Goal: Information Seeking & Learning: Check status

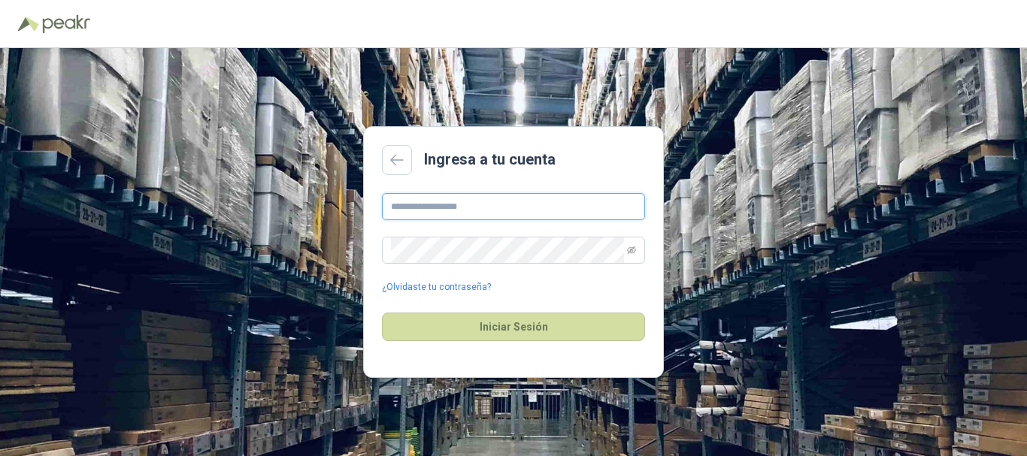
click at [536, 204] on input "text" at bounding box center [513, 206] width 263 height 27
type input "**********"
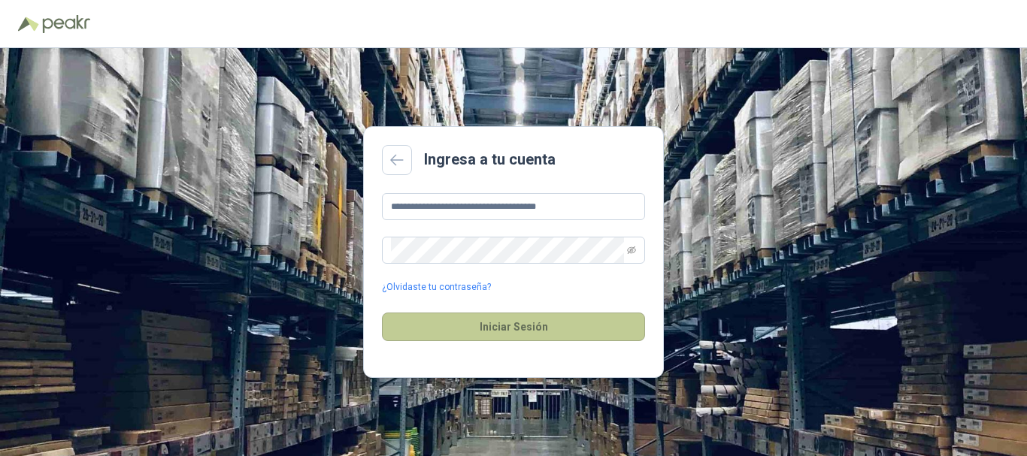
click at [520, 328] on button "Iniciar Sesión" at bounding box center [513, 327] width 263 height 29
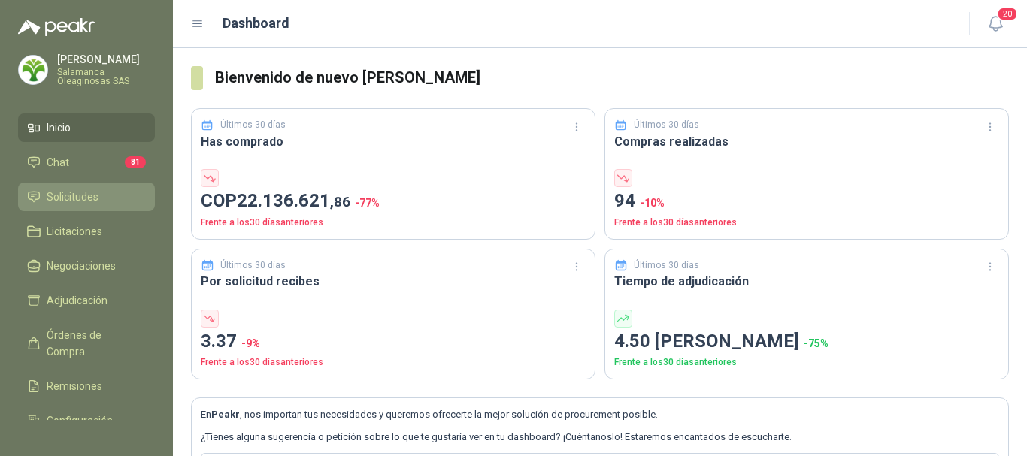
click at [84, 193] on span "Solicitudes" at bounding box center [73, 197] width 52 height 17
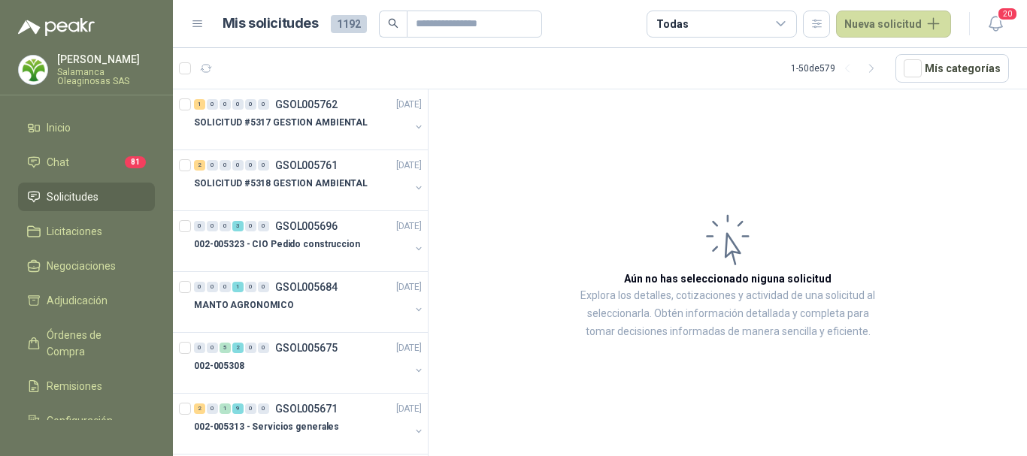
click at [90, 70] on p "Salamanca Oleaginosas SAS" at bounding box center [106, 77] width 98 height 18
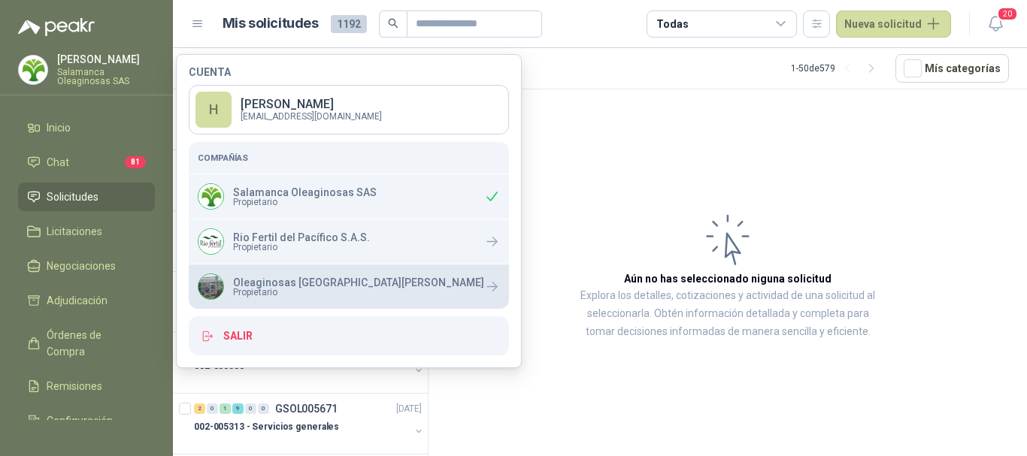
click at [279, 280] on p "Oleaginosas [GEOGRAPHIC_DATA]" at bounding box center [358, 282] width 251 height 11
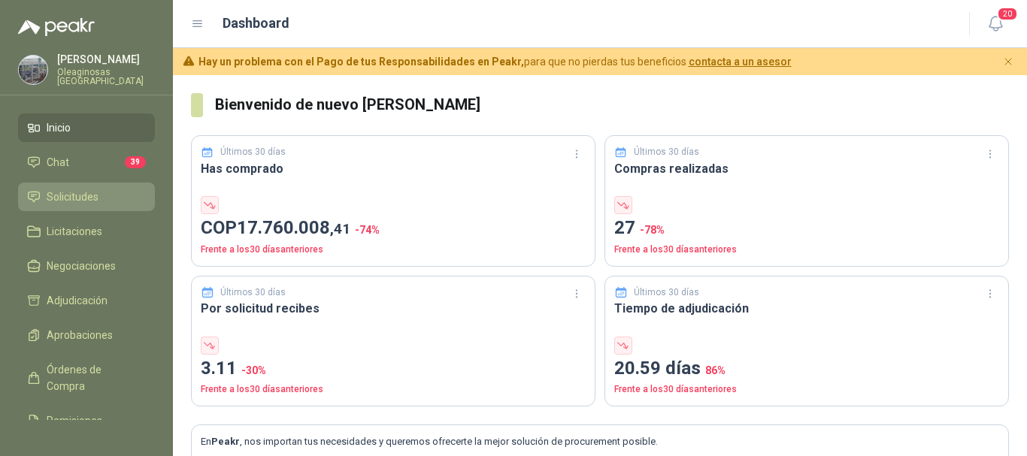
click at [87, 193] on span "Solicitudes" at bounding box center [73, 197] width 52 height 17
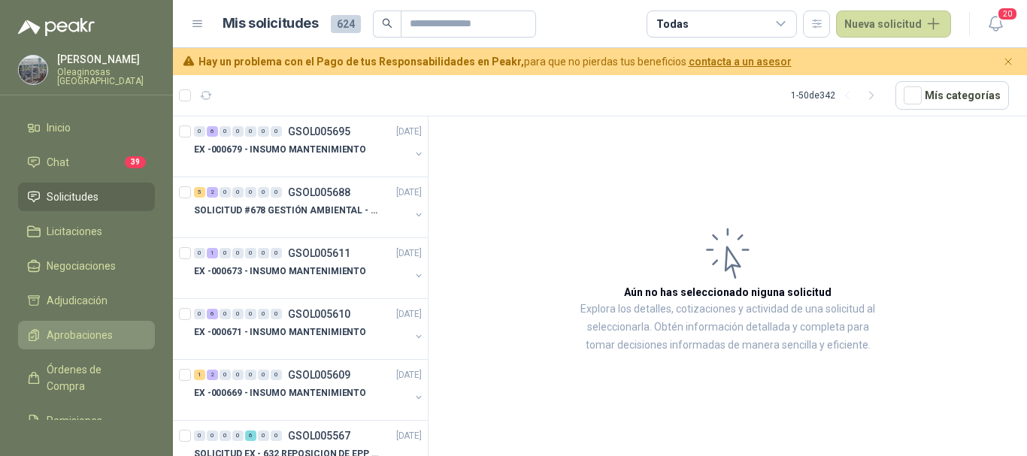
click at [83, 330] on span "Aprobaciones" at bounding box center [80, 335] width 66 height 17
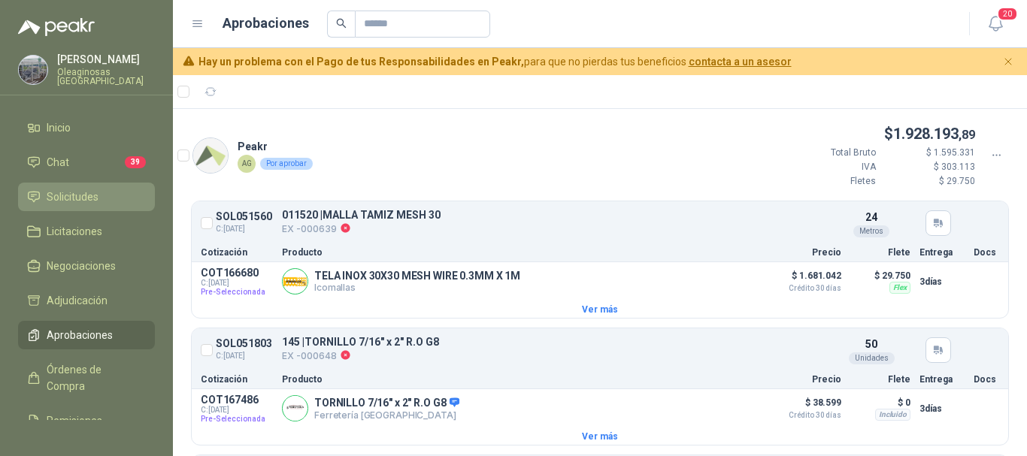
click at [99, 198] on li "Solicitudes" at bounding box center [86, 197] width 119 height 17
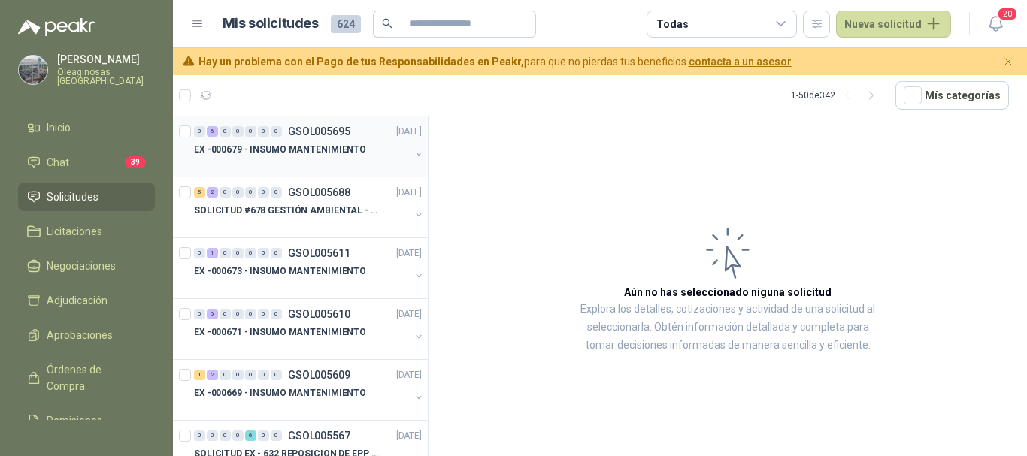
click at [307, 154] on p "EX -000679 - INSUMO MANTENIMIENTO" at bounding box center [280, 150] width 172 height 14
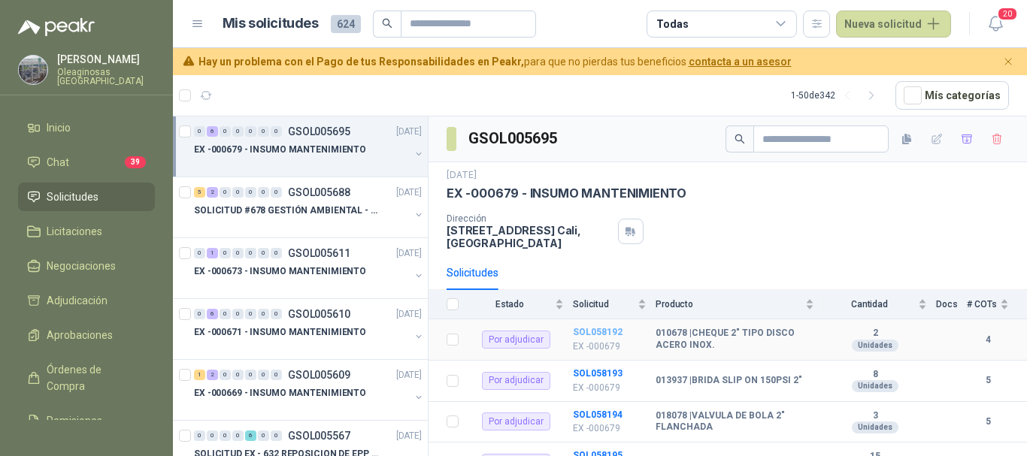
click at [594, 331] on b "SOL058192" at bounding box center [598, 332] width 50 height 11
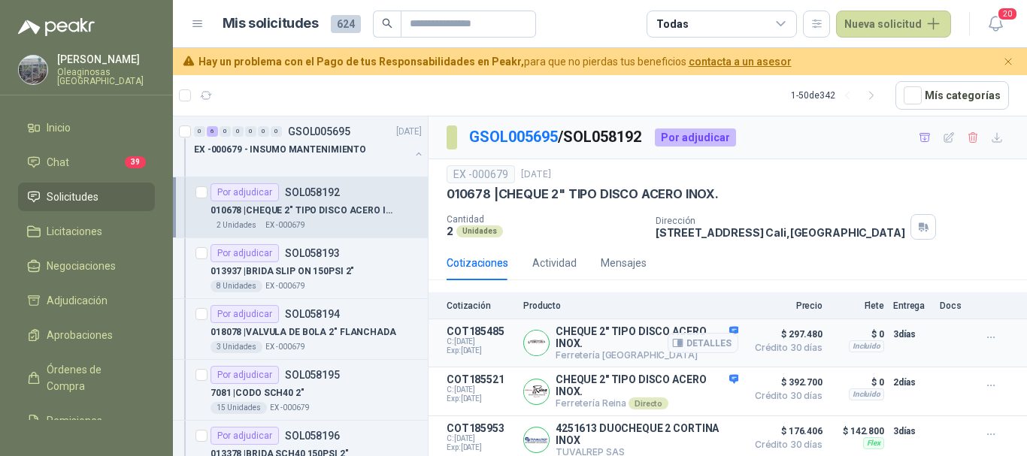
scroll to position [57, 0]
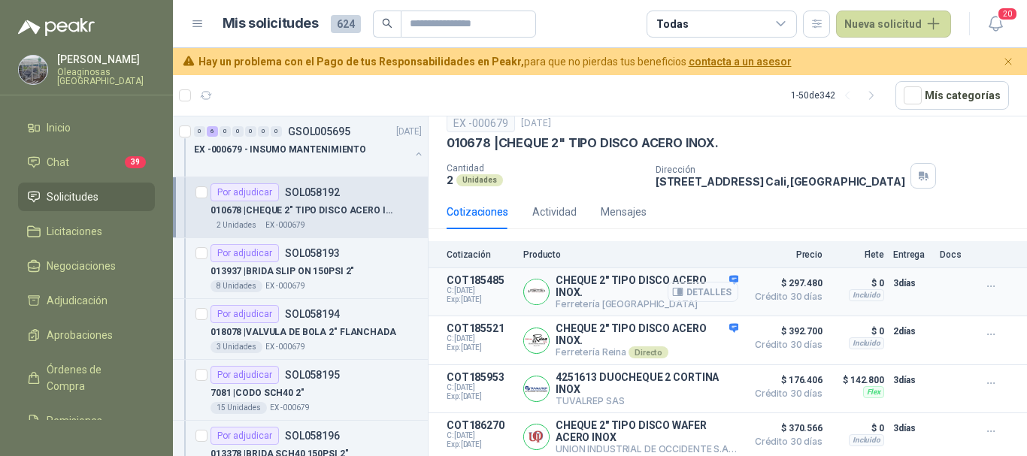
click at [703, 287] on button "Detalles" at bounding box center [702, 292] width 71 height 20
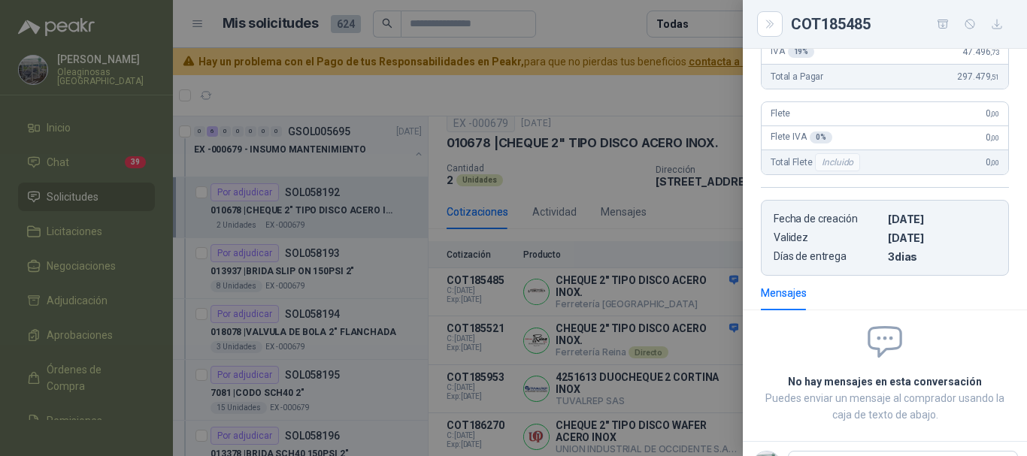
scroll to position [301, 0]
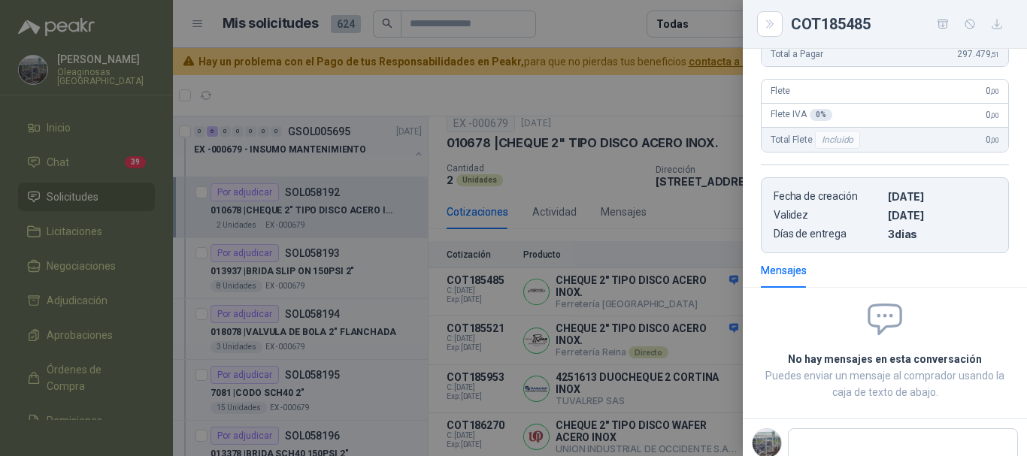
click at [611, 98] on div at bounding box center [513, 228] width 1027 height 456
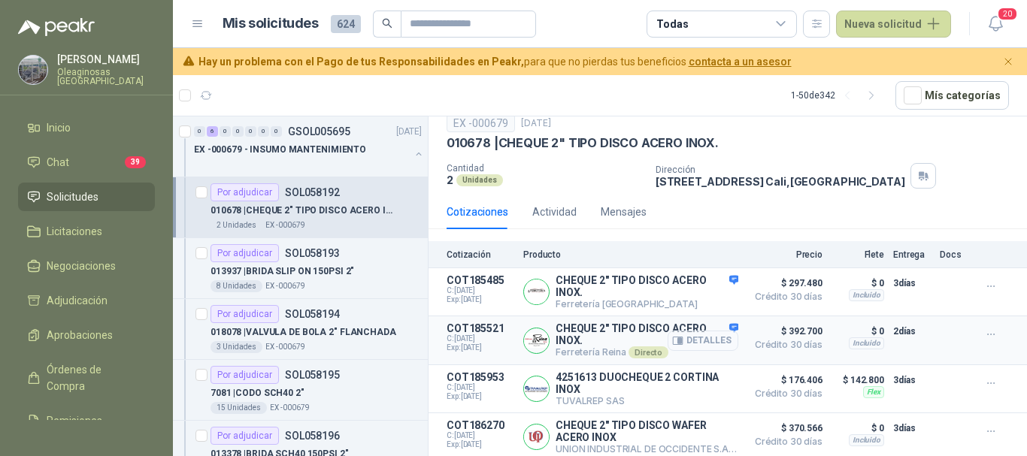
click at [700, 335] on button "Detalles" at bounding box center [702, 341] width 71 height 20
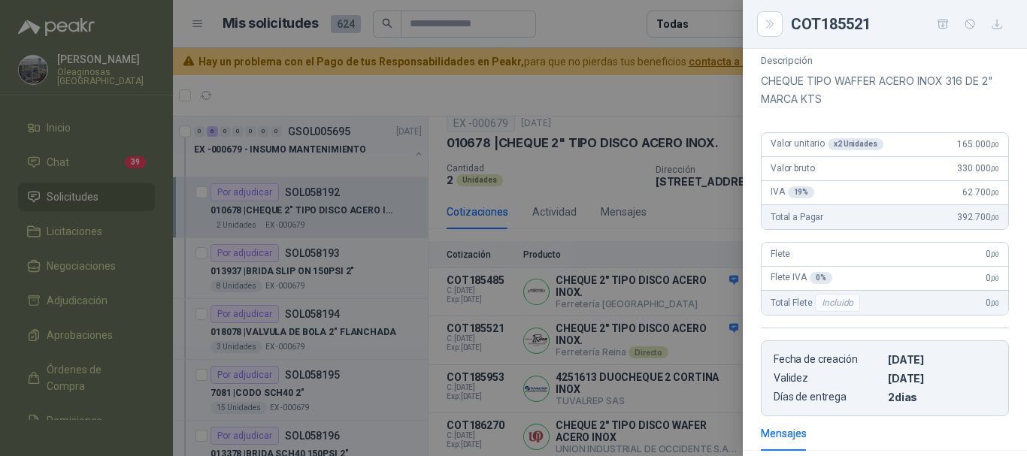
scroll to position [0, 0]
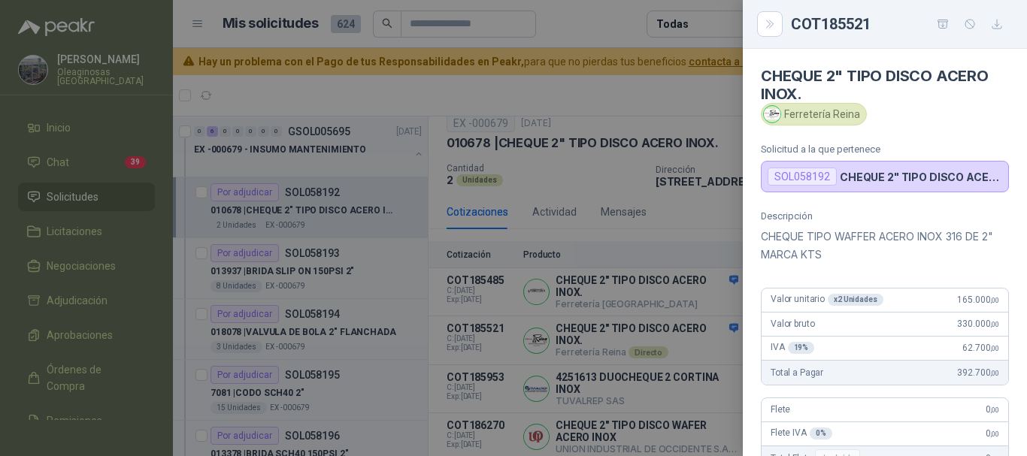
click at [582, 95] on div at bounding box center [513, 228] width 1027 height 456
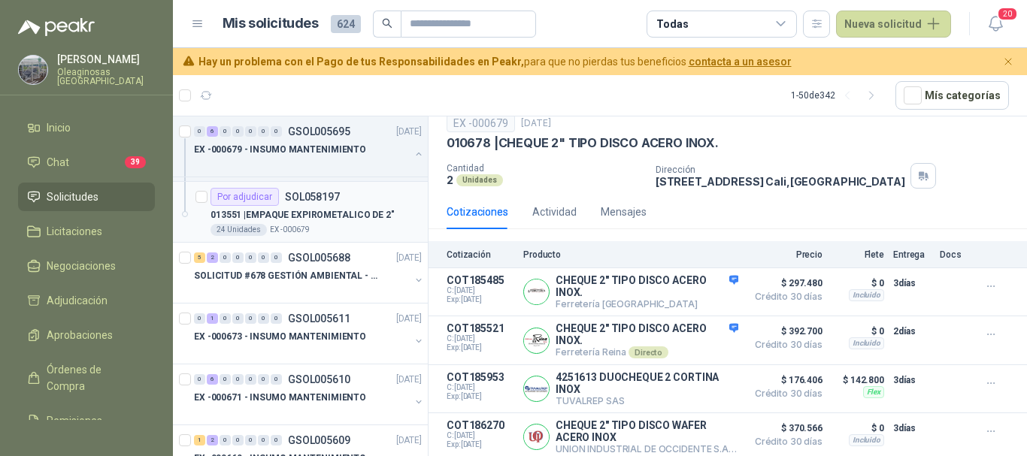
scroll to position [301, 0]
click at [597, 16] on article "Mis solicitudes 624 Todas Nueva solicitud" at bounding box center [586, 24] width 729 height 27
click at [301, 217] on p "013551 | EMPAQUE EXPIROMETALICO DE 2"" at bounding box center [302, 214] width 184 height 14
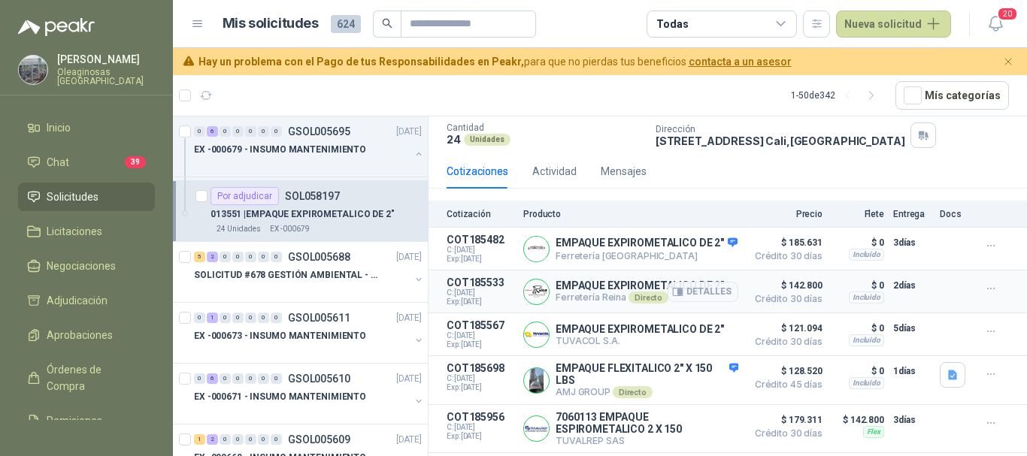
scroll to position [138, 0]
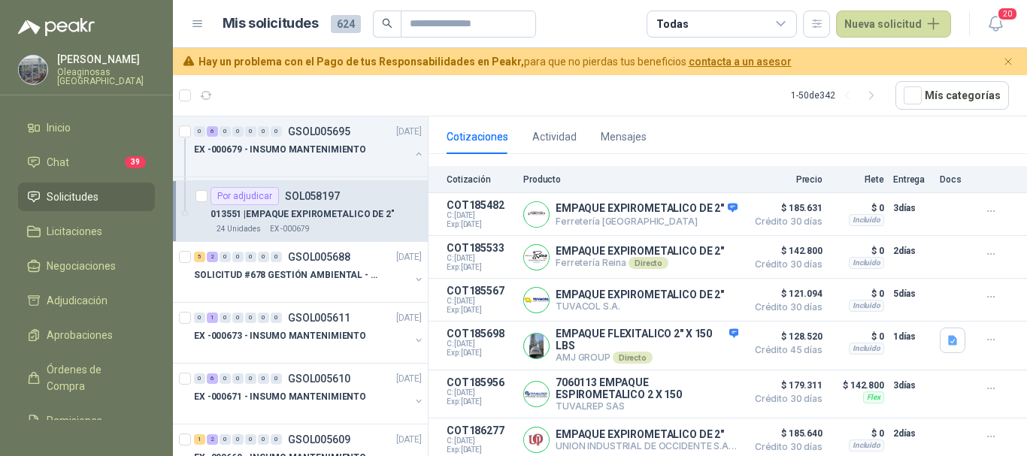
click at [95, 200] on span "Solicitudes" at bounding box center [73, 197] width 52 height 17
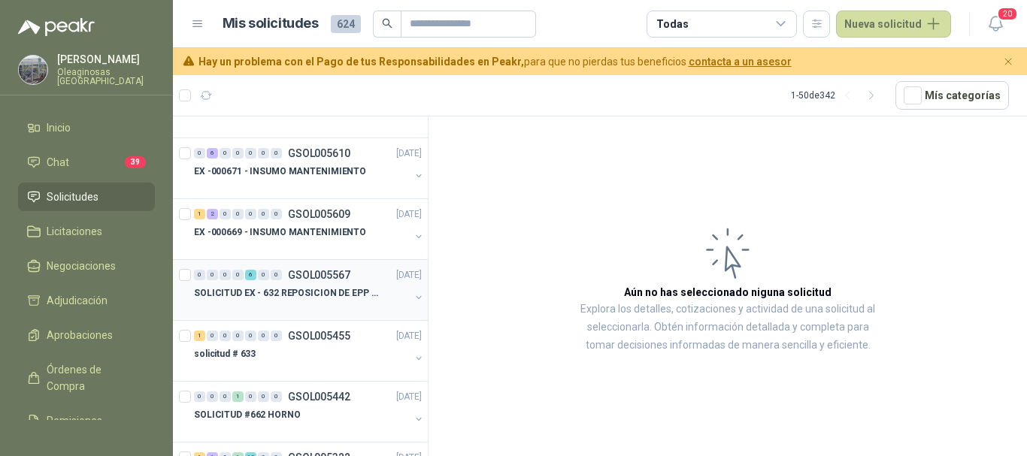
scroll to position [601, 0]
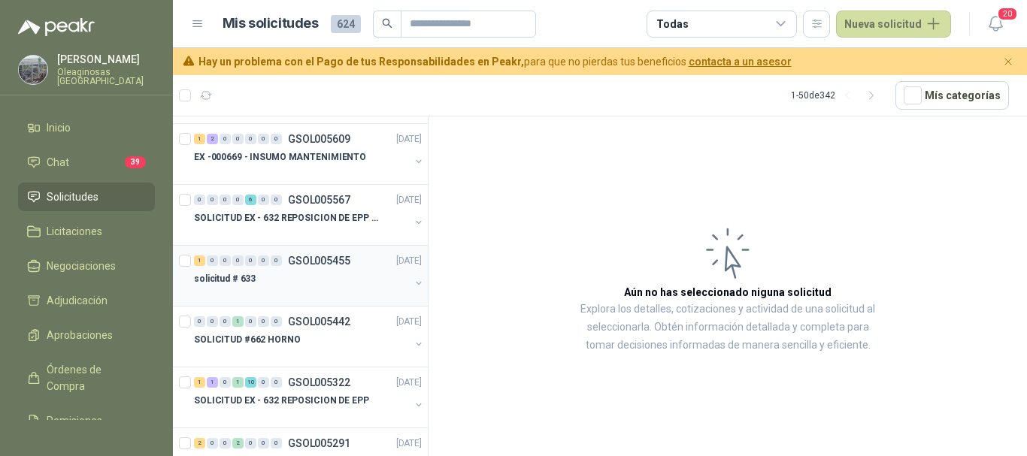
click at [316, 286] on div "solicitud # 633" at bounding box center [302, 279] width 216 height 18
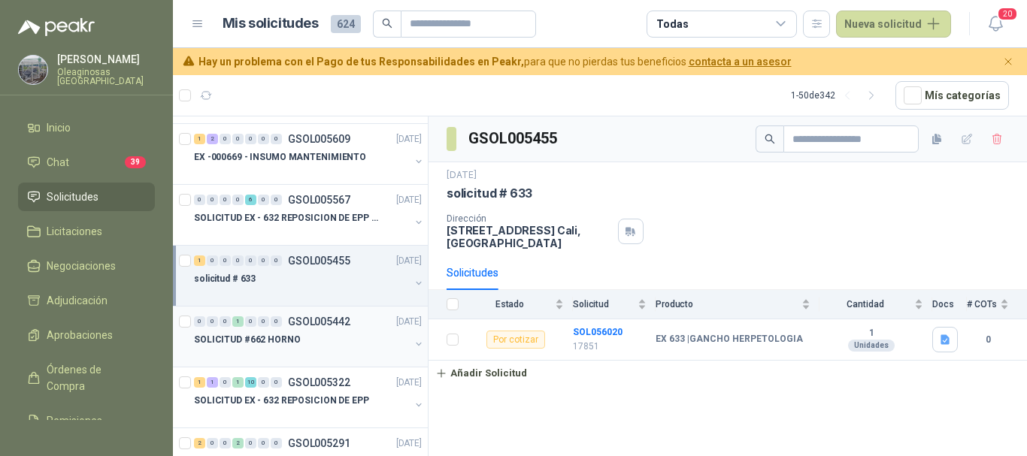
click at [307, 345] on div "SOLICITUD #662 HORNO" at bounding box center [302, 340] width 216 height 18
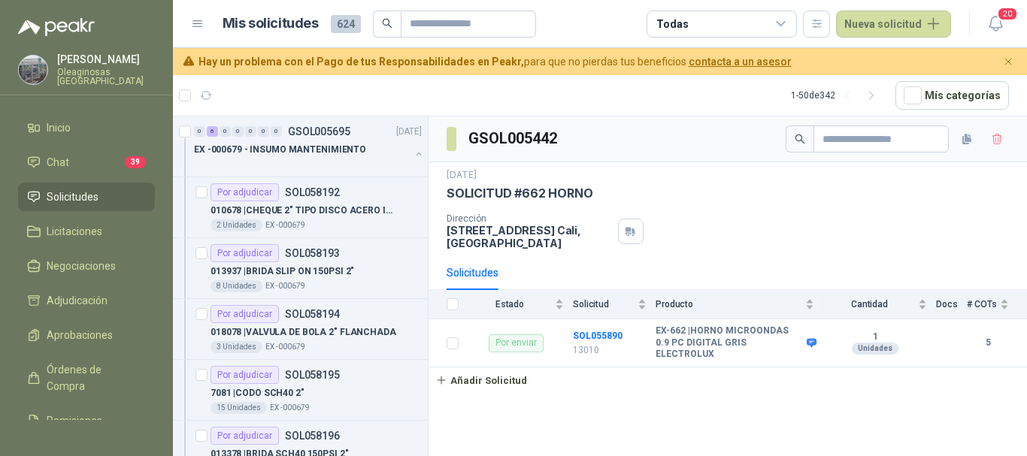
click at [104, 196] on li "Solicitudes" at bounding box center [86, 197] width 119 height 17
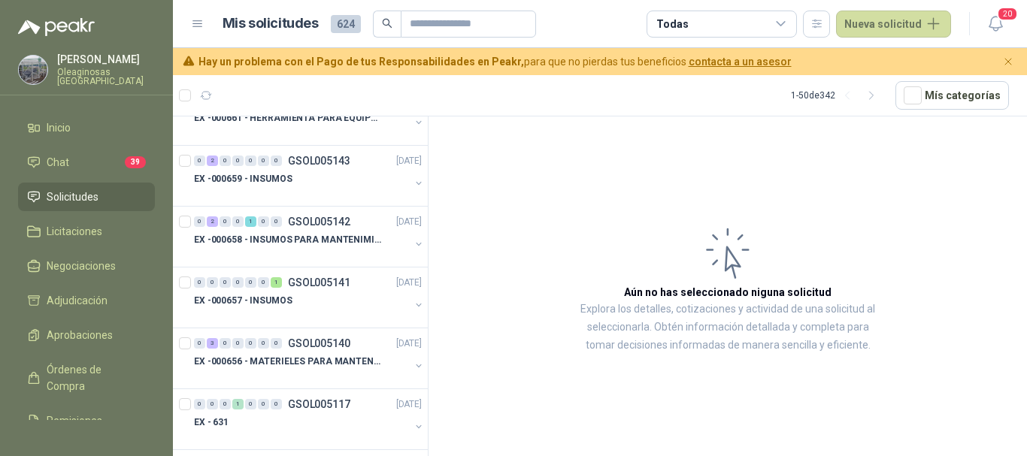
scroll to position [1052, 0]
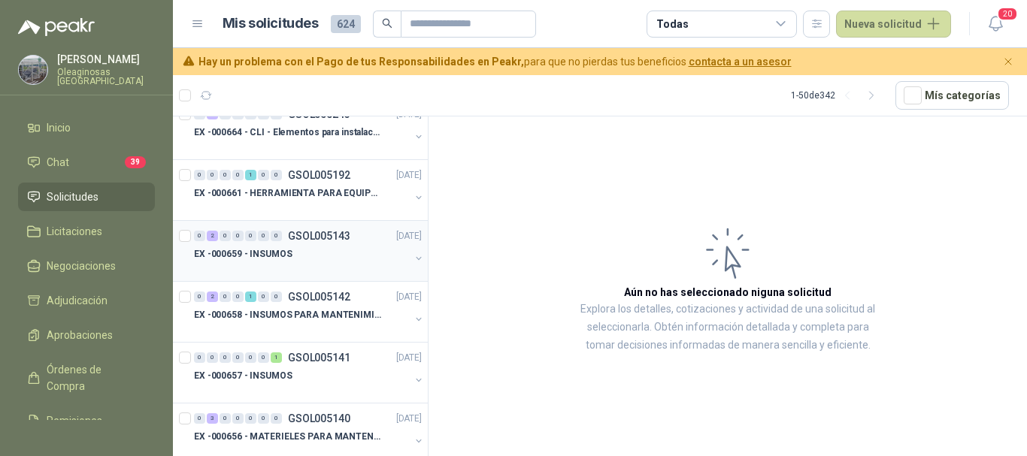
click at [306, 250] on div "EX -000659 - INSUMOS" at bounding box center [302, 254] width 216 height 18
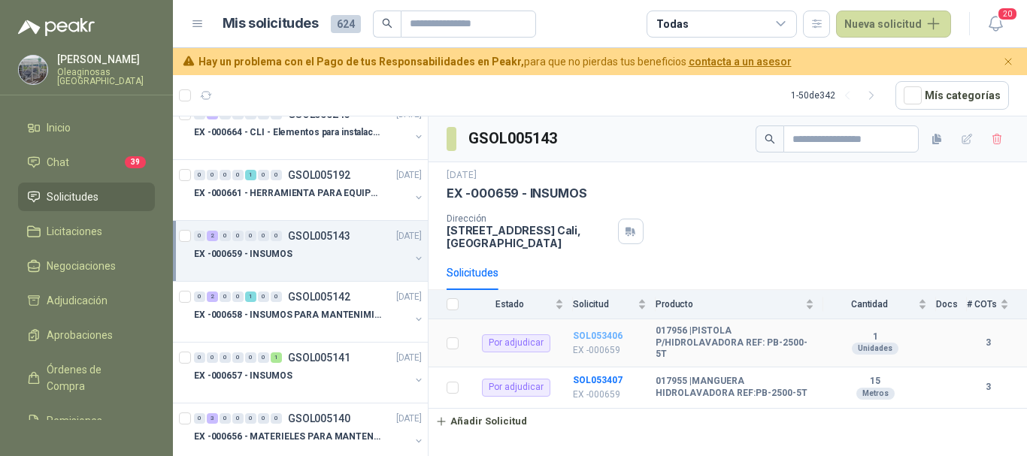
click at [606, 331] on b "SOL053406" at bounding box center [598, 336] width 50 height 11
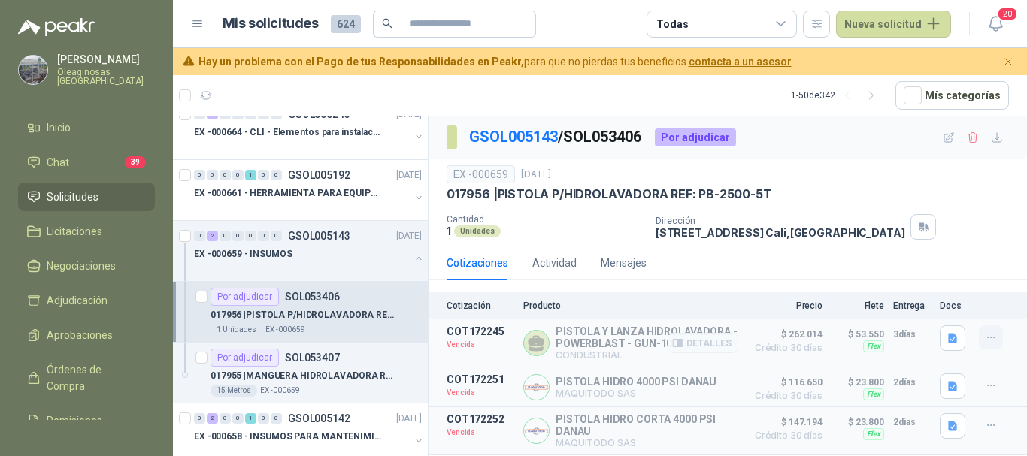
click at [988, 337] on icon "button" at bounding box center [991, 337] width 13 height 13
click at [959, 301] on button "Solicitar Recotización" at bounding box center [960, 304] width 120 height 24
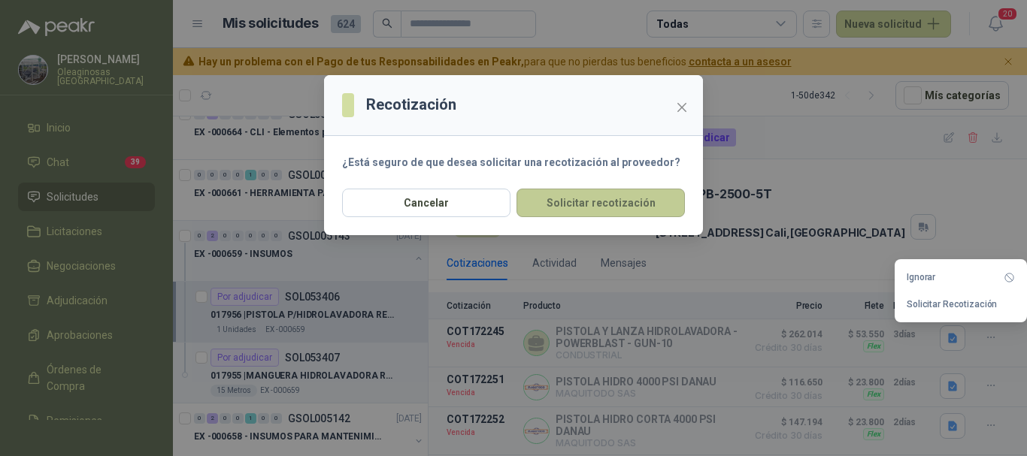
click at [592, 202] on button "Solicitar recotización" at bounding box center [600, 203] width 168 height 29
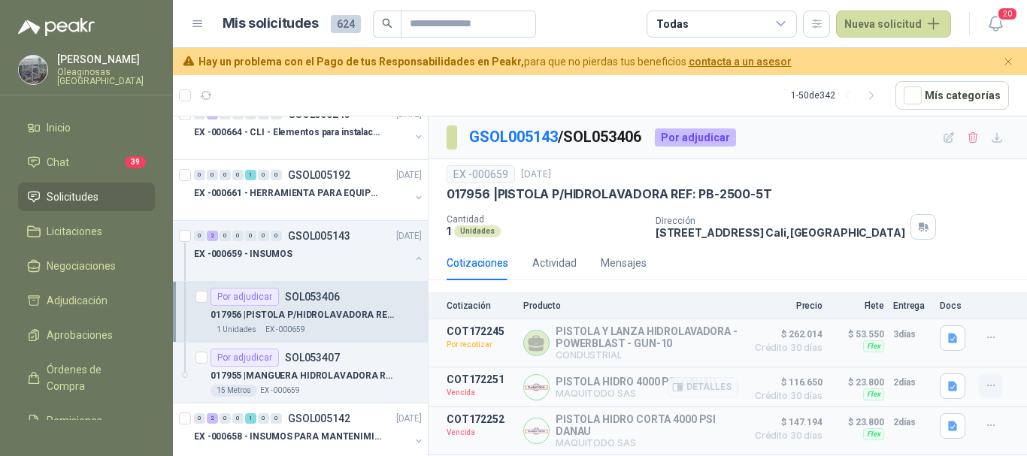
click at [991, 390] on icon "button" at bounding box center [991, 386] width 13 height 13
click at [915, 354] on button "Solicitar Recotización" at bounding box center [960, 354] width 120 height 24
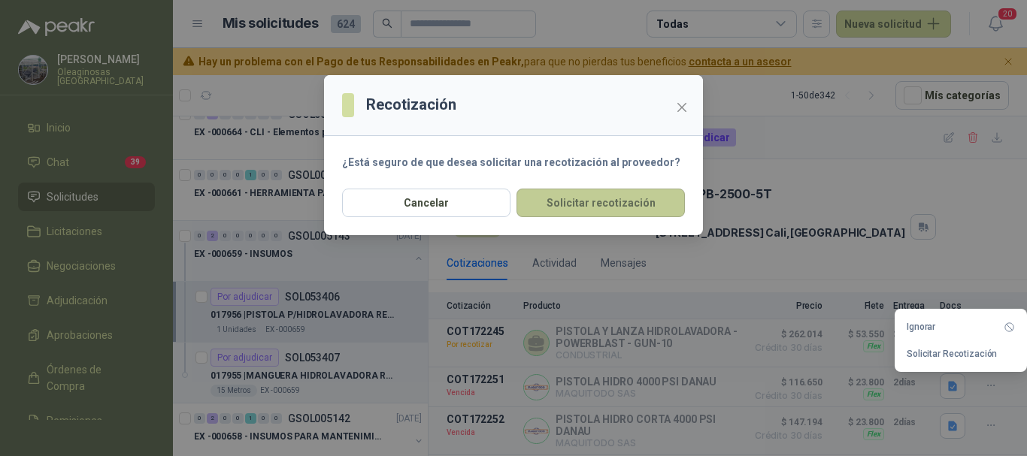
click at [558, 202] on button "Solicitar recotización" at bounding box center [600, 203] width 168 height 29
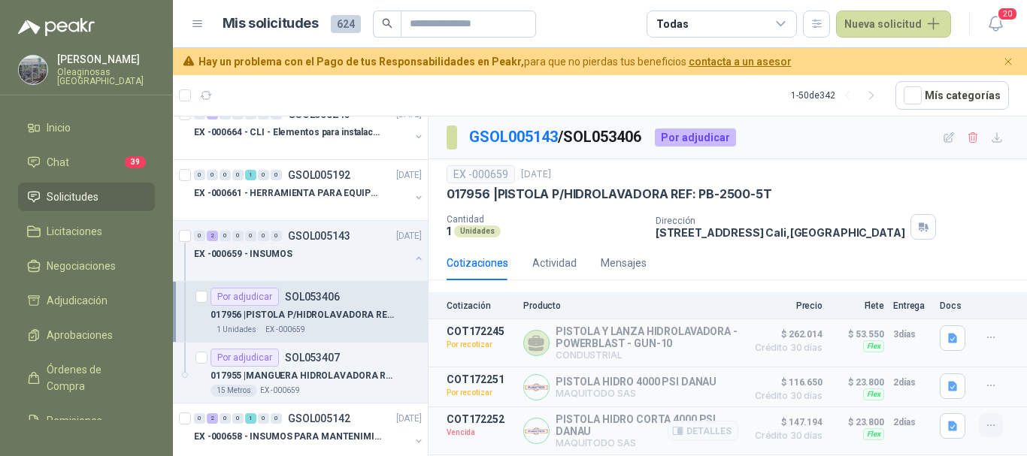
click at [986, 424] on icon "button" at bounding box center [991, 425] width 13 height 13
click at [956, 391] on button "Solicitar Recotización" at bounding box center [960, 395] width 120 height 24
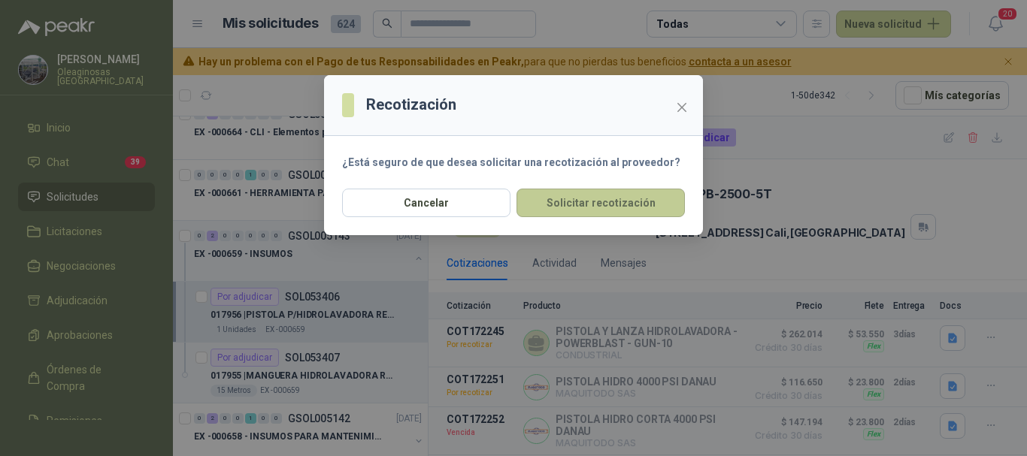
click at [573, 202] on button "Solicitar recotización" at bounding box center [600, 203] width 168 height 29
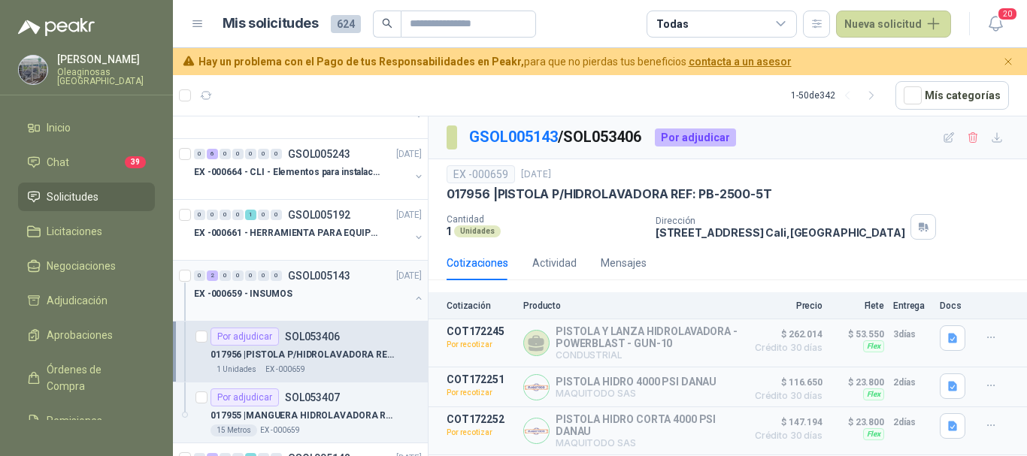
scroll to position [977, 0]
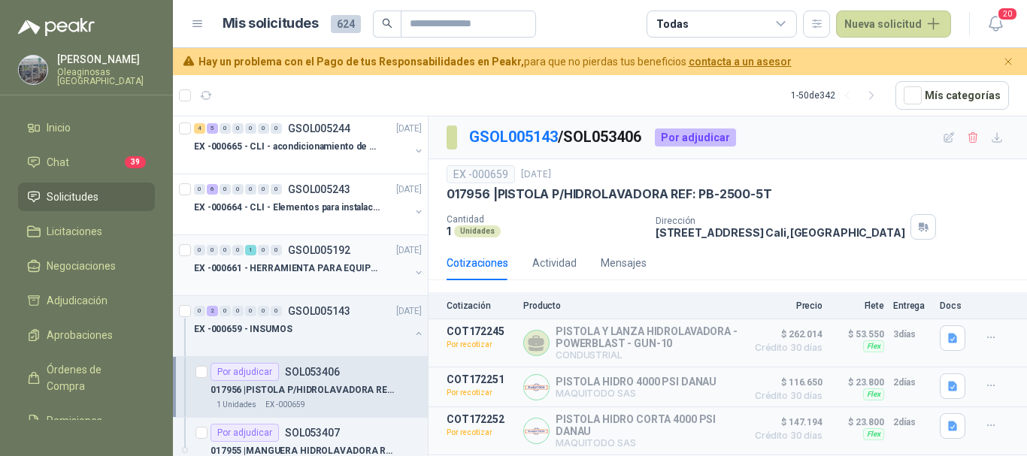
click at [295, 280] on div at bounding box center [302, 283] width 216 height 12
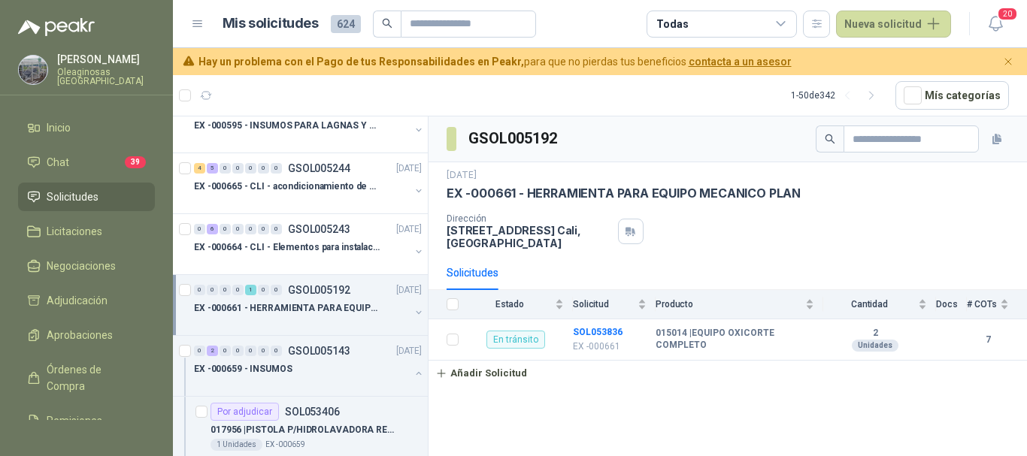
scroll to position [902, 0]
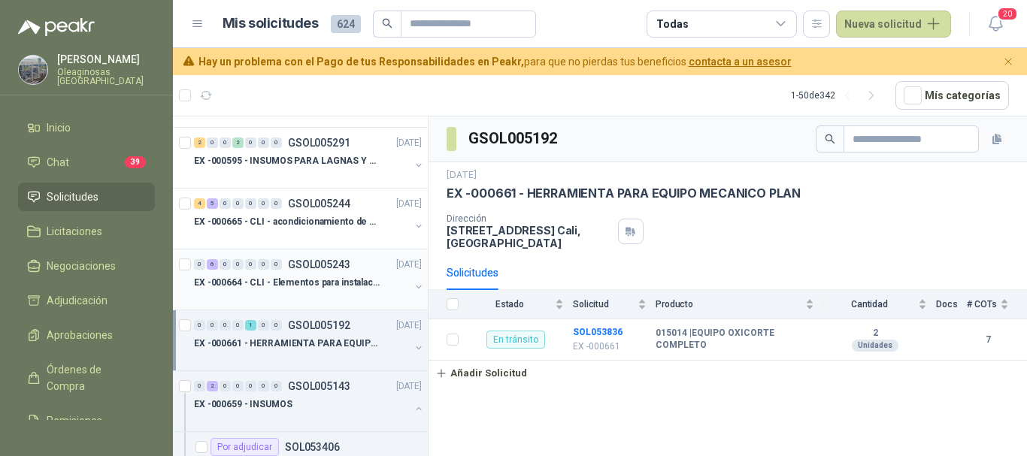
click at [295, 292] on div at bounding box center [302, 298] width 216 height 12
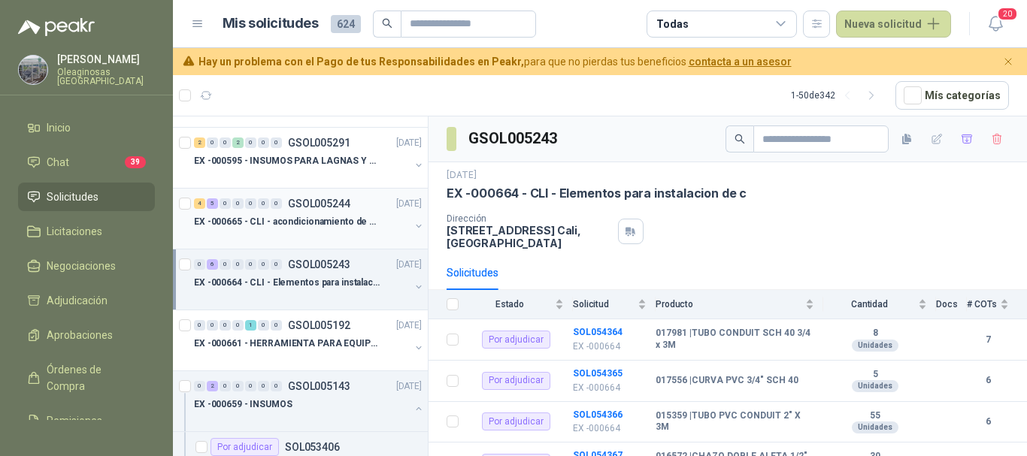
click at [300, 235] on div at bounding box center [302, 237] width 216 height 12
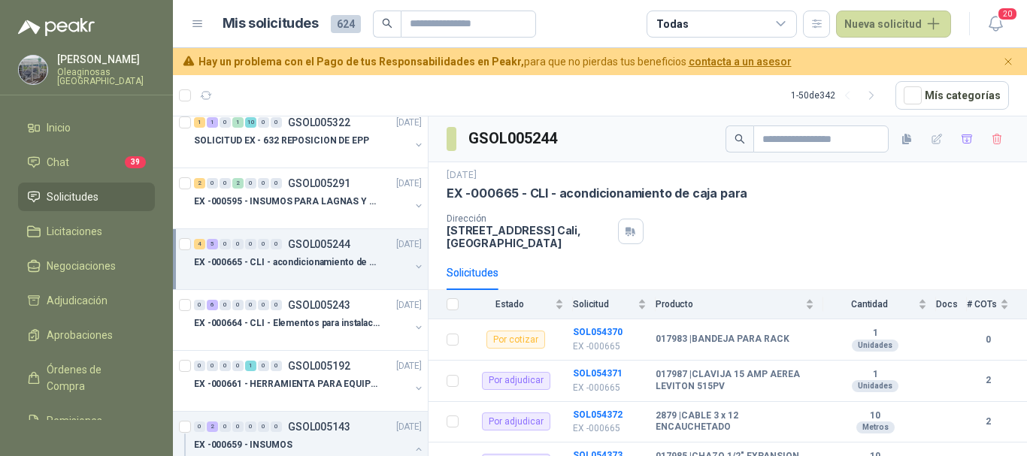
scroll to position [827, 0]
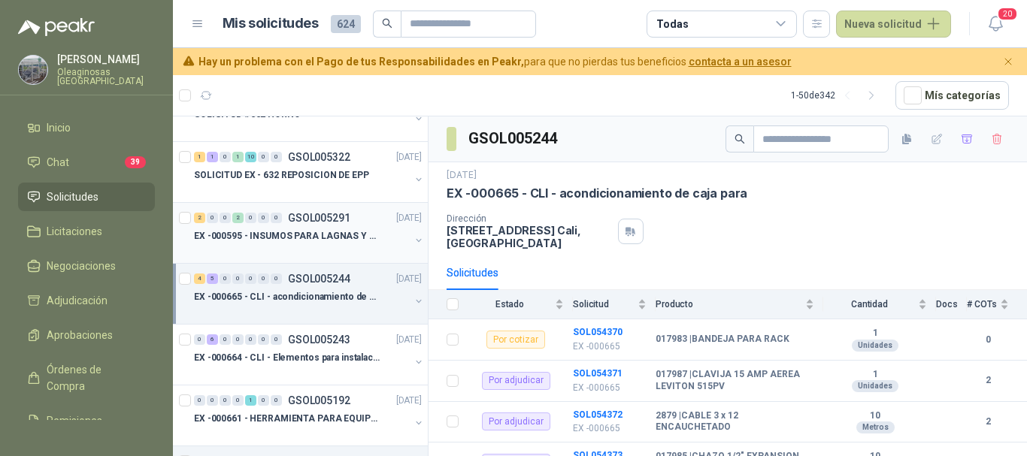
click at [315, 244] on div "EX -000595 - INSUMOS PARA LAGNAS Y OFICINAS PLANTA" at bounding box center [302, 236] width 216 height 18
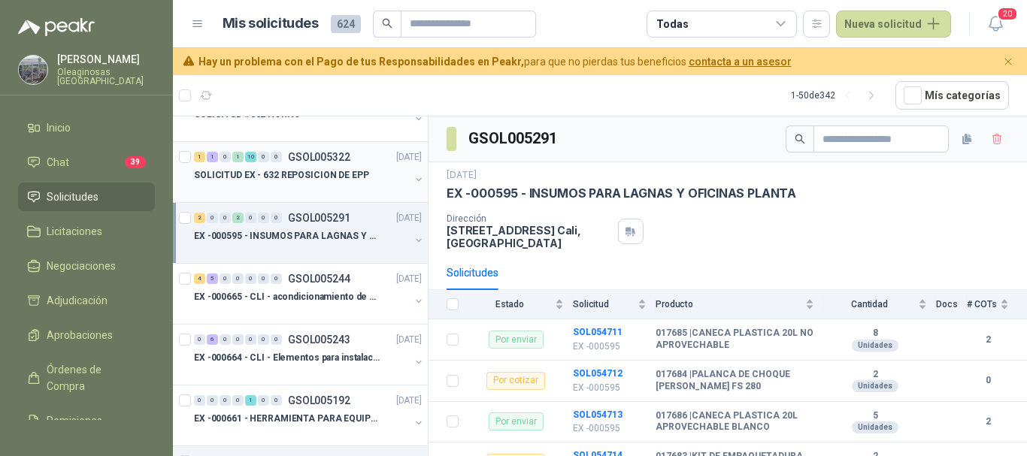
scroll to position [752, 0]
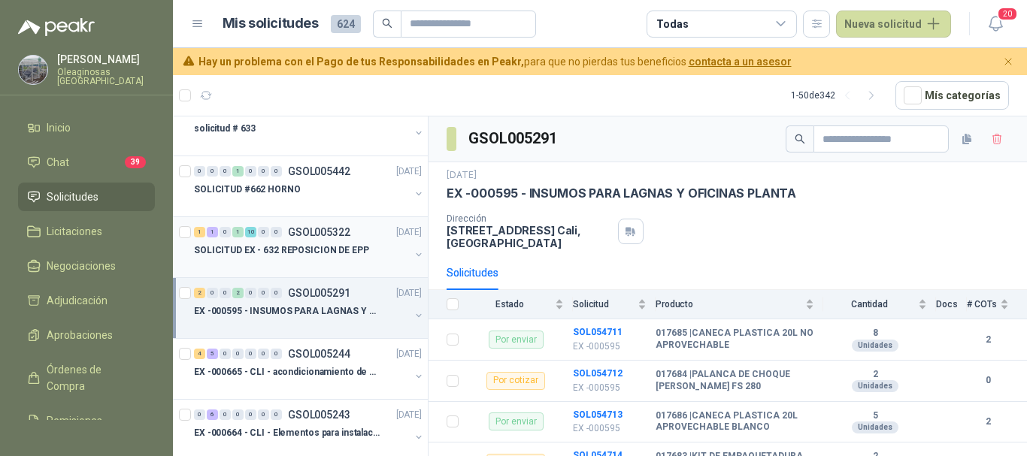
click at [315, 256] on p "SOLICITUD EX - 632 REPOSICION DE EPP" at bounding box center [281, 251] width 175 height 14
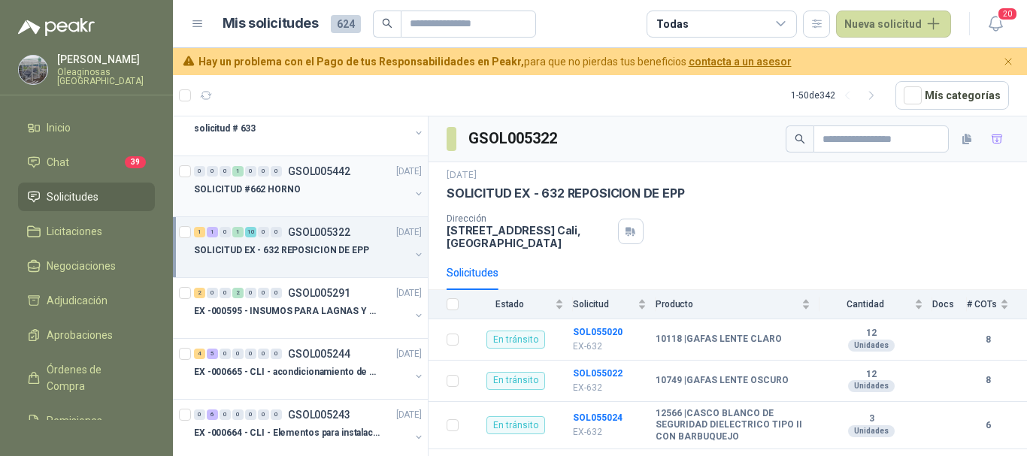
click at [322, 197] on div "SOLICITUD #662 HORNO" at bounding box center [302, 189] width 216 height 18
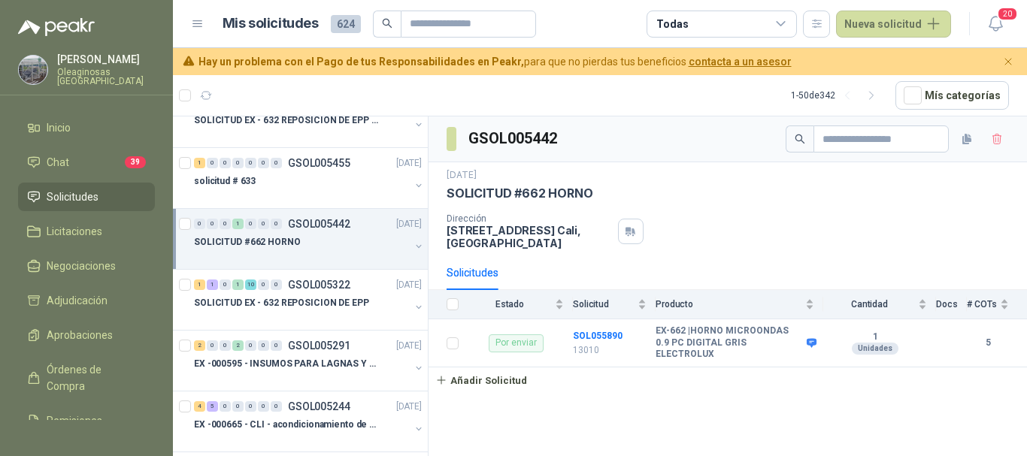
scroll to position [676, 0]
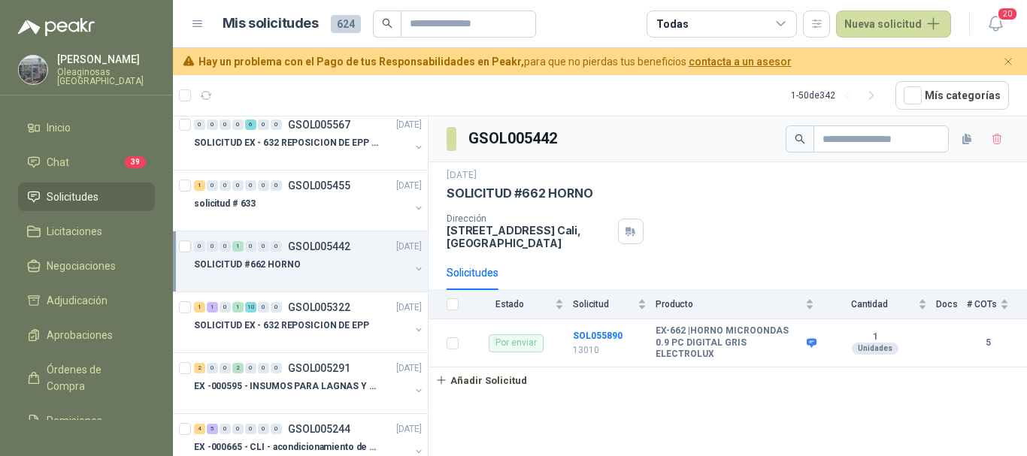
click at [322, 197] on div "solicitud # 633" at bounding box center [302, 204] width 216 height 18
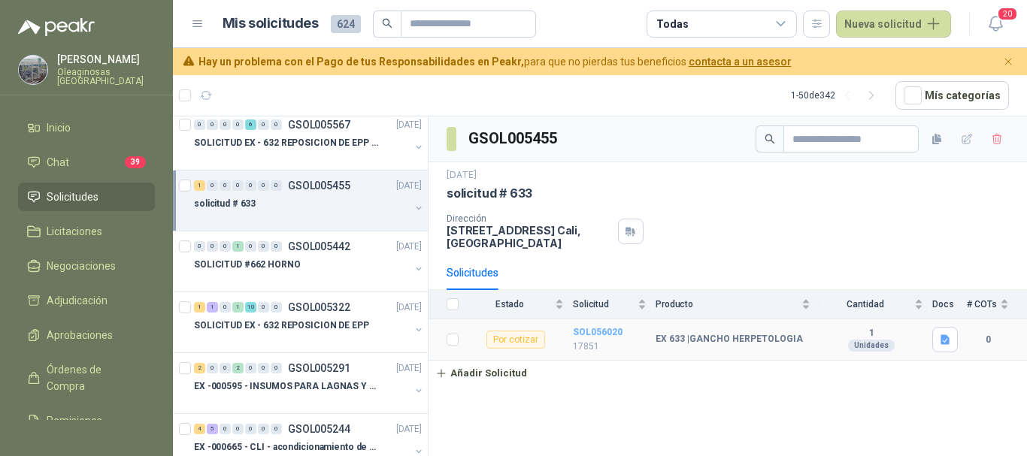
click at [611, 337] on b "SOL056020" at bounding box center [598, 332] width 50 height 11
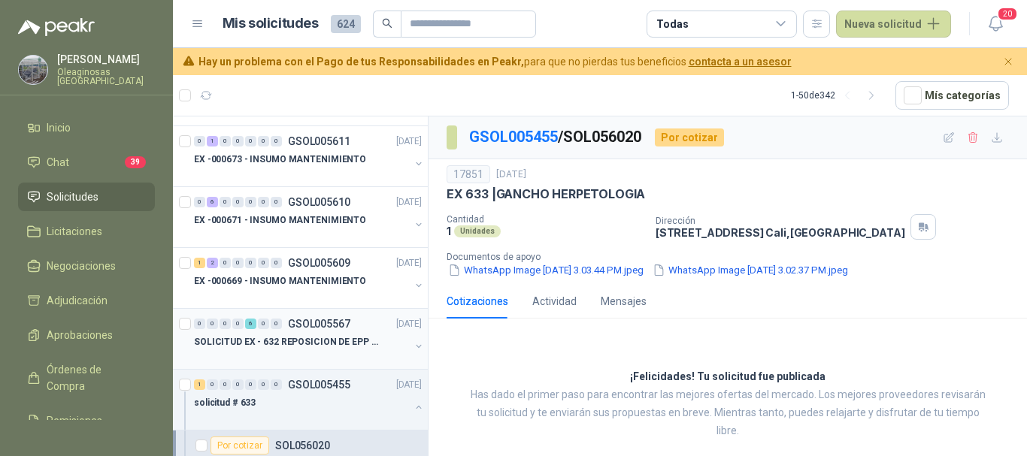
scroll to position [451, 0]
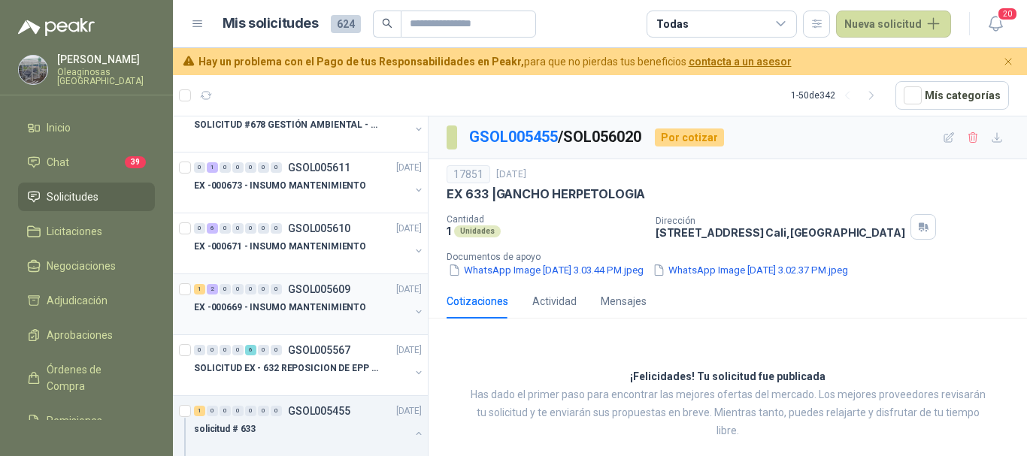
click at [313, 316] on div at bounding box center [302, 322] width 216 height 12
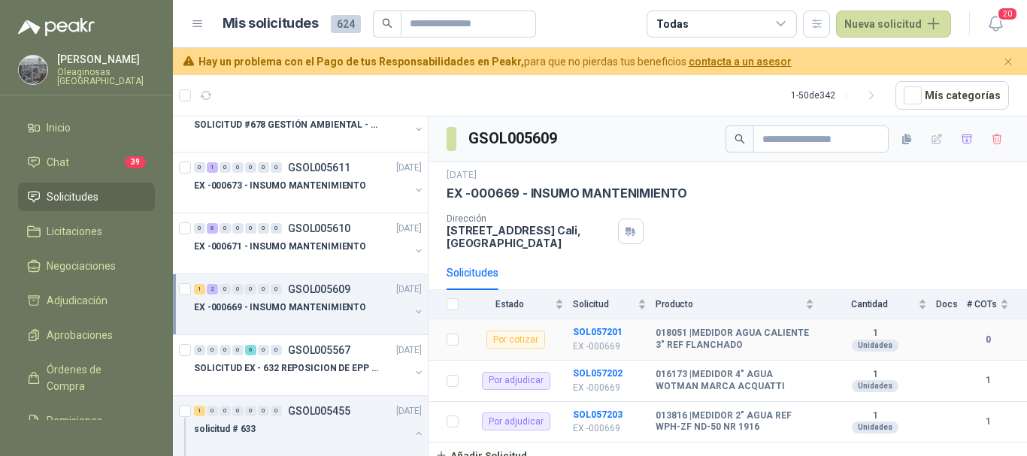
scroll to position [7, 0]
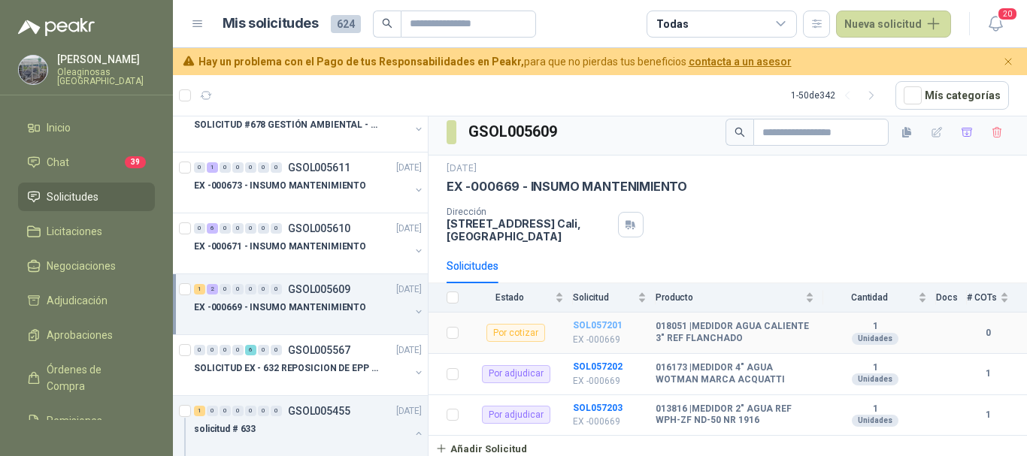
click at [601, 325] on b "SOL057201" at bounding box center [598, 325] width 50 height 11
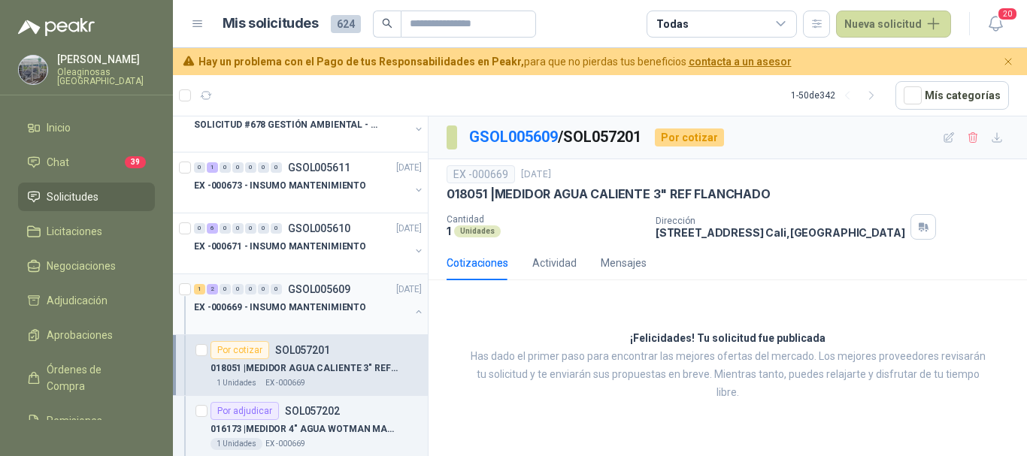
scroll to position [526, 0]
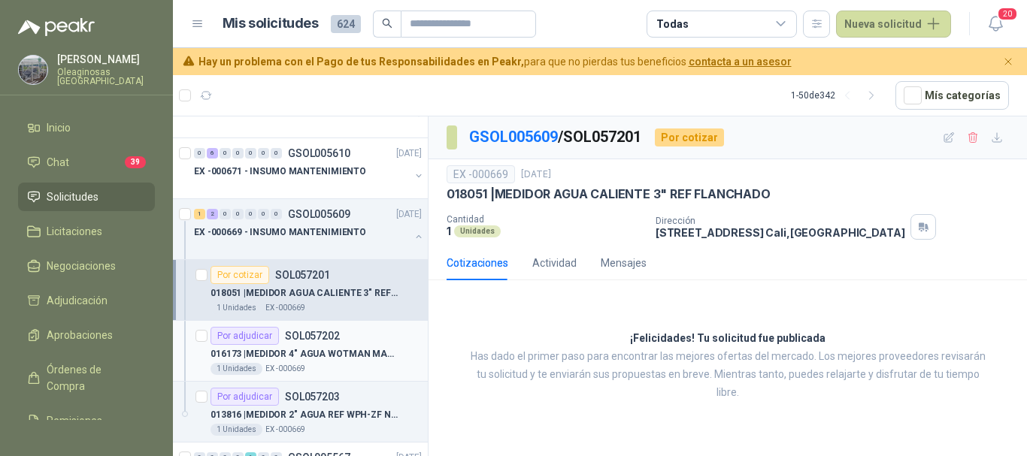
click at [349, 354] on p "016173 | MEDIDOR 4" AGUA WOTMAN MARCA ACQUATTI" at bounding box center [303, 354] width 187 height 14
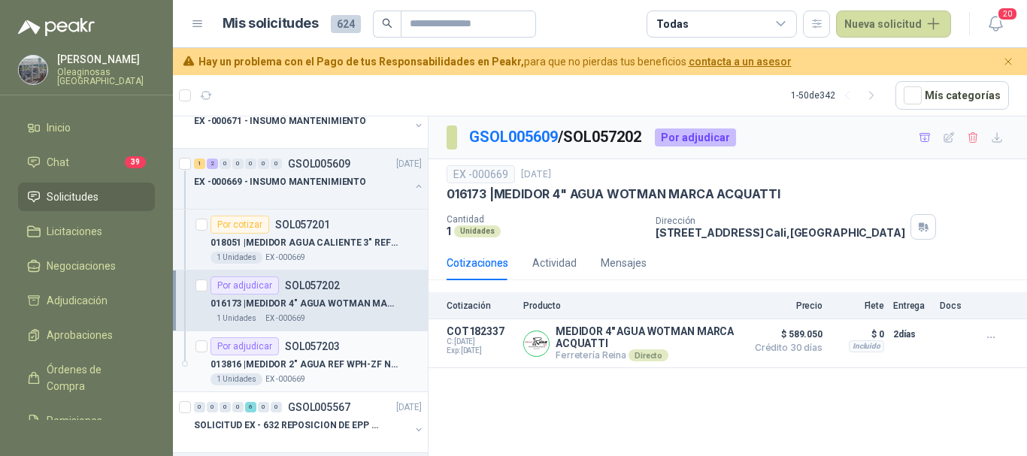
scroll to position [601, 0]
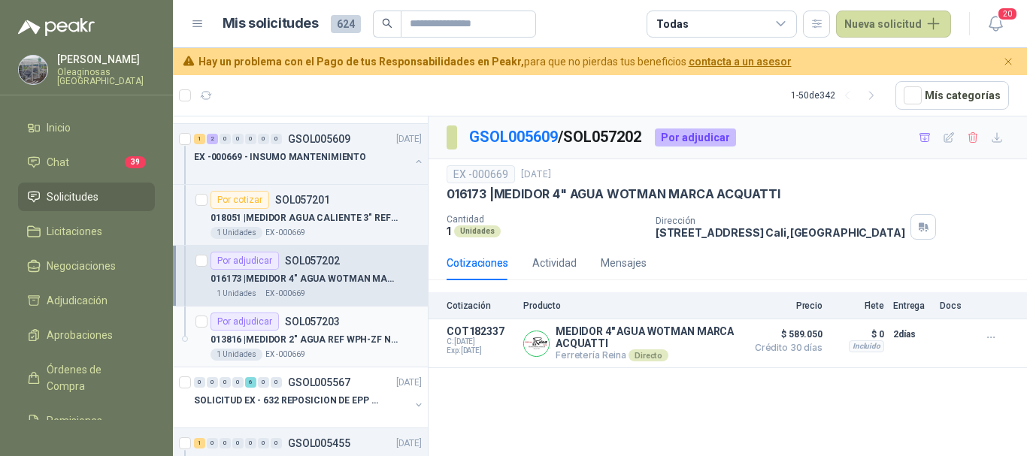
click at [359, 329] on div "Por adjudicar SOL057203" at bounding box center [315, 322] width 211 height 18
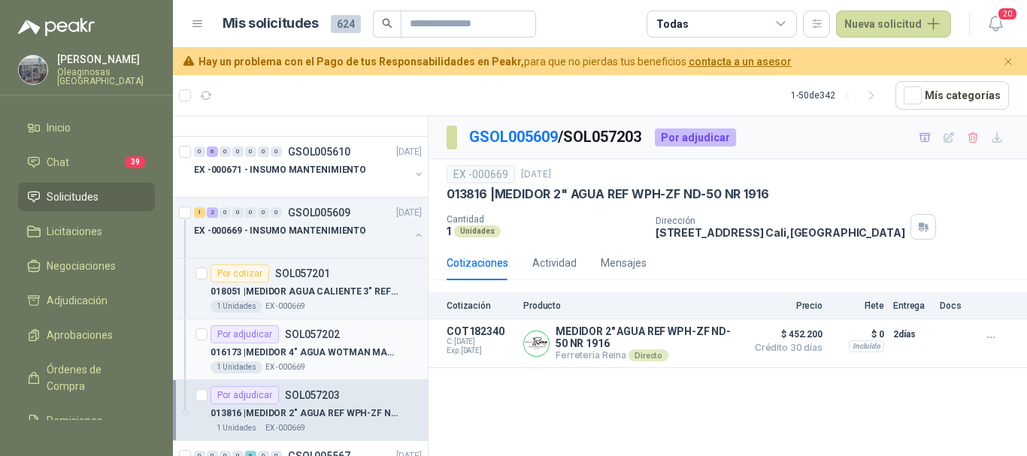
scroll to position [526, 0]
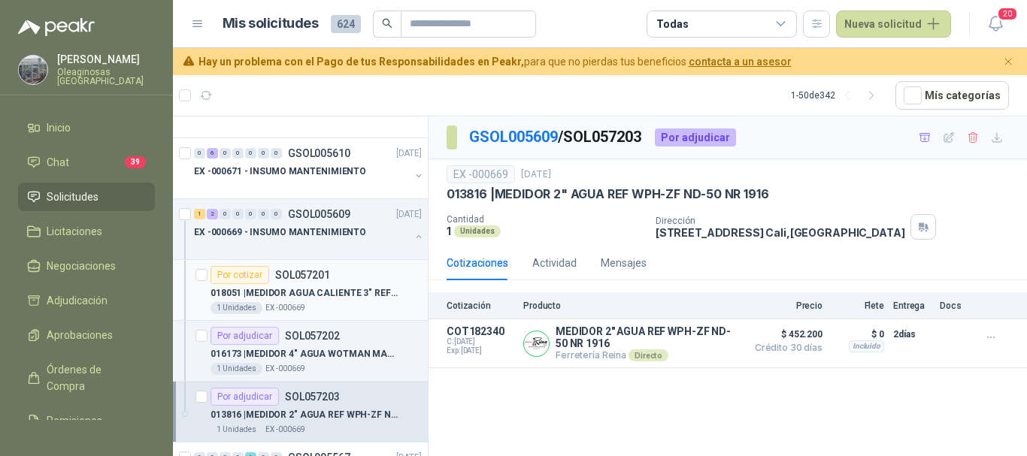
click at [345, 305] on div "1 Unidades EX -000669" at bounding box center [315, 308] width 211 height 12
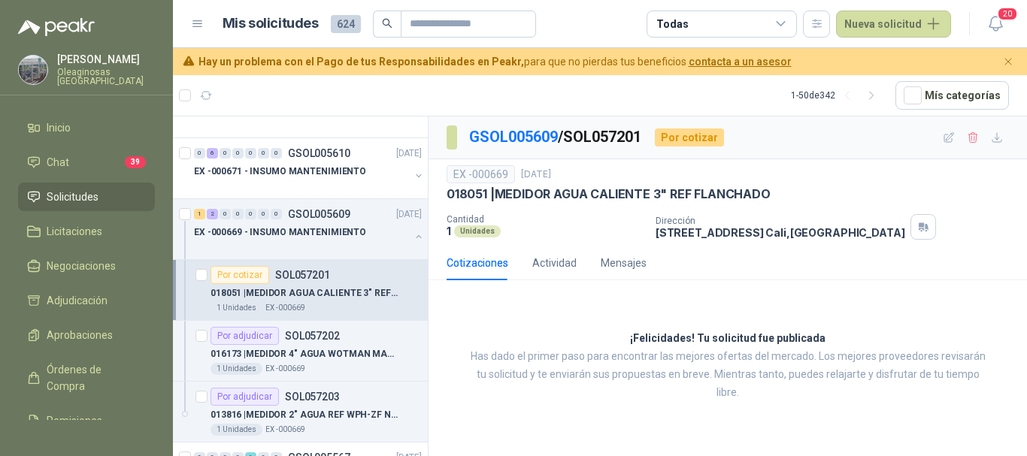
click at [333, 298] on p "018051 | MEDIDOR AGUA CALIENTE 3" REF FLANCHADO" at bounding box center [303, 293] width 187 height 14
click at [343, 304] on div "1 Unidades EX -000669" at bounding box center [315, 308] width 211 height 12
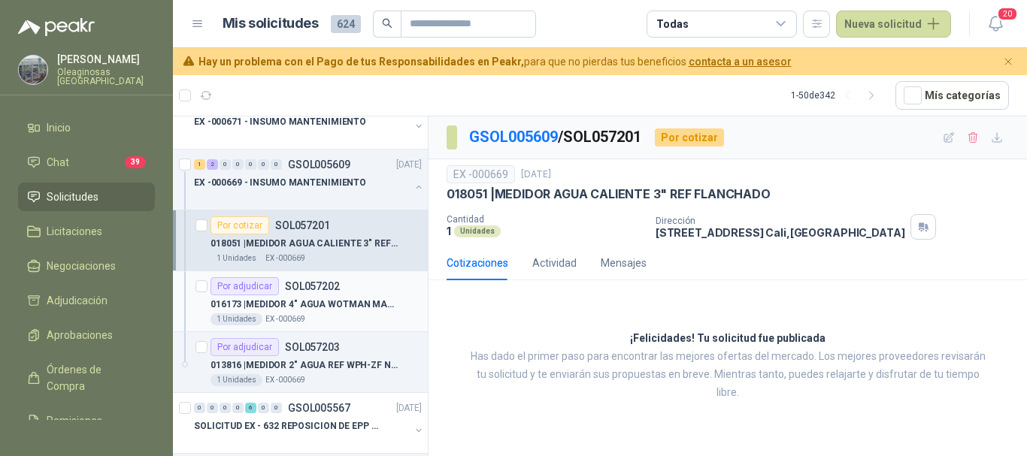
scroll to position [601, 0]
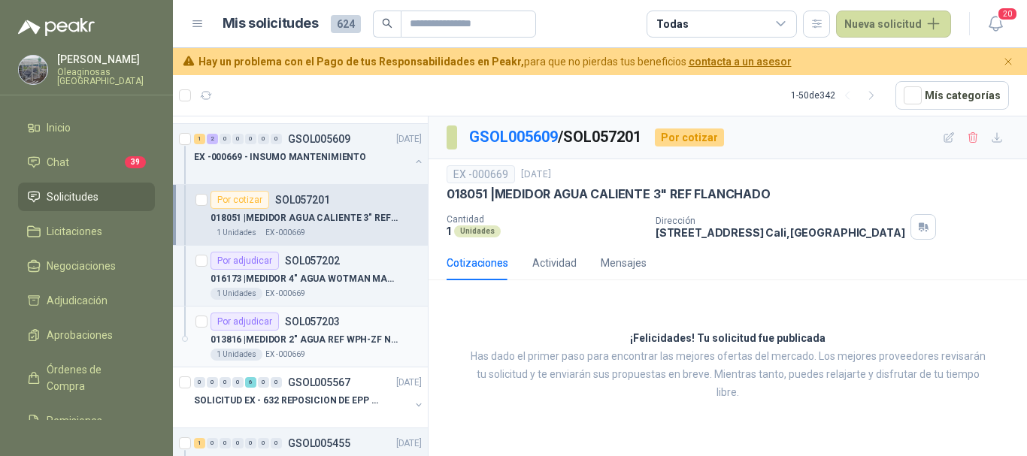
click at [370, 348] on div "013816 | MEDIDOR 2" AGUA REF WPH-ZF ND-50 NR 1916" at bounding box center [315, 340] width 211 height 18
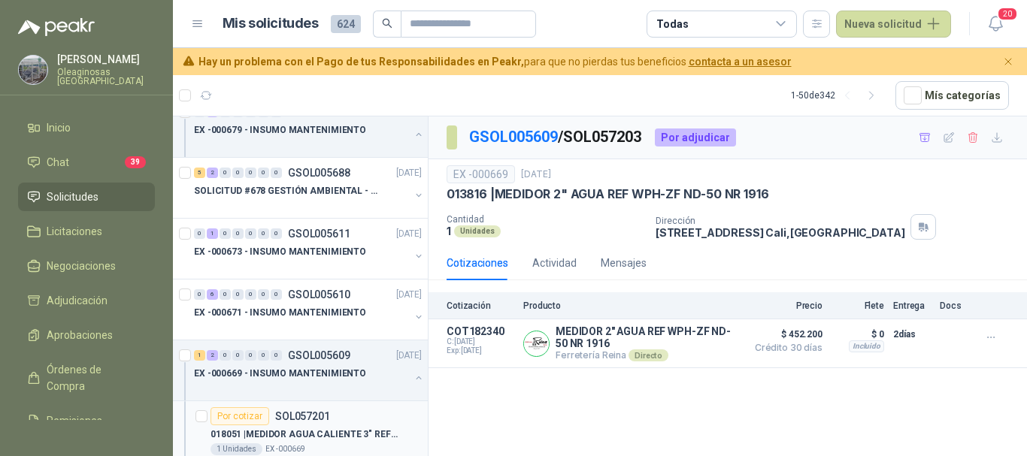
scroll to position [376, 0]
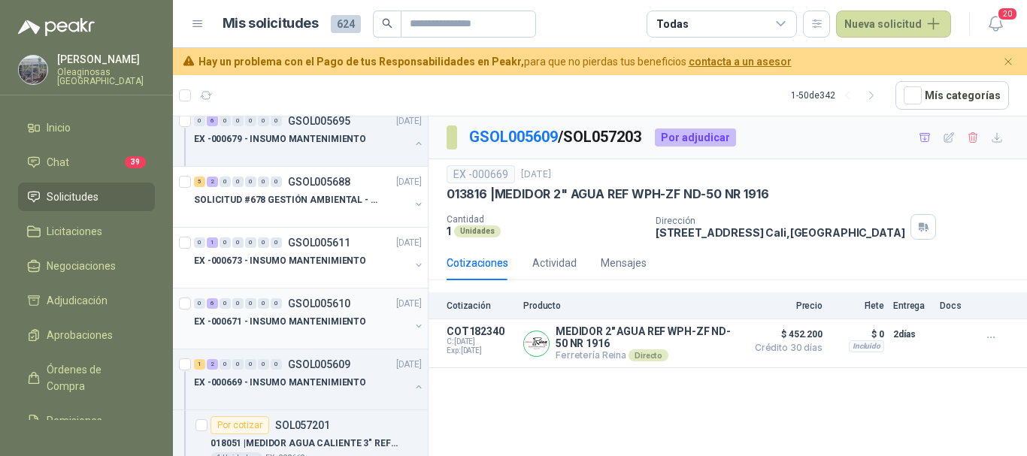
click at [332, 329] on div "EX -000671 - INSUMO MANTENIMIENTO" at bounding box center [302, 322] width 216 height 18
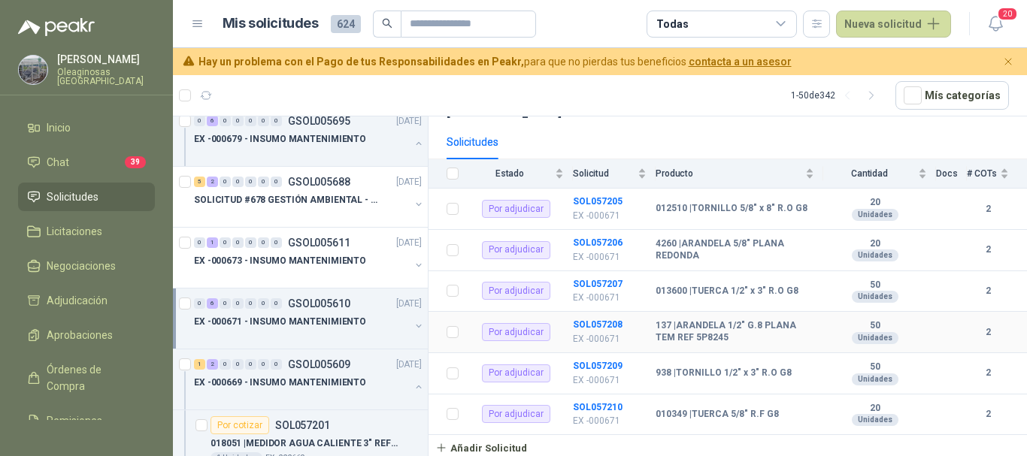
scroll to position [56, 0]
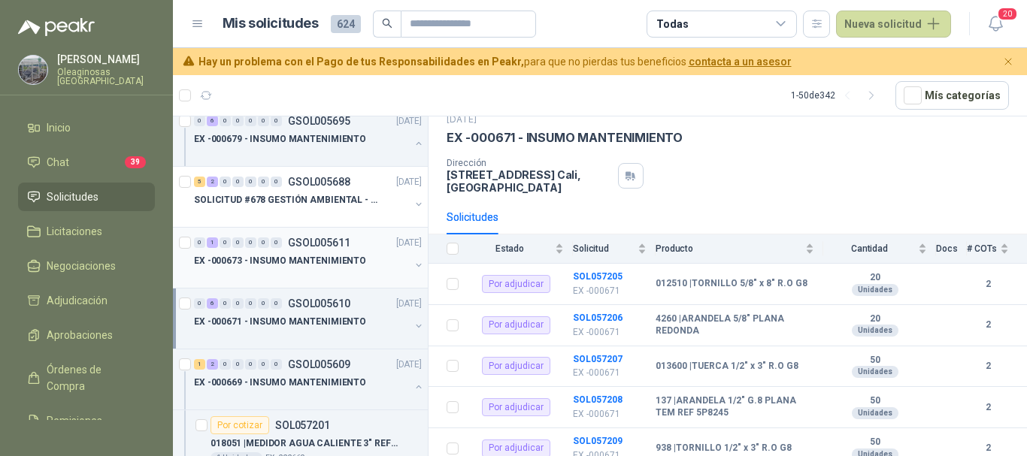
click at [323, 271] on div at bounding box center [302, 276] width 216 height 12
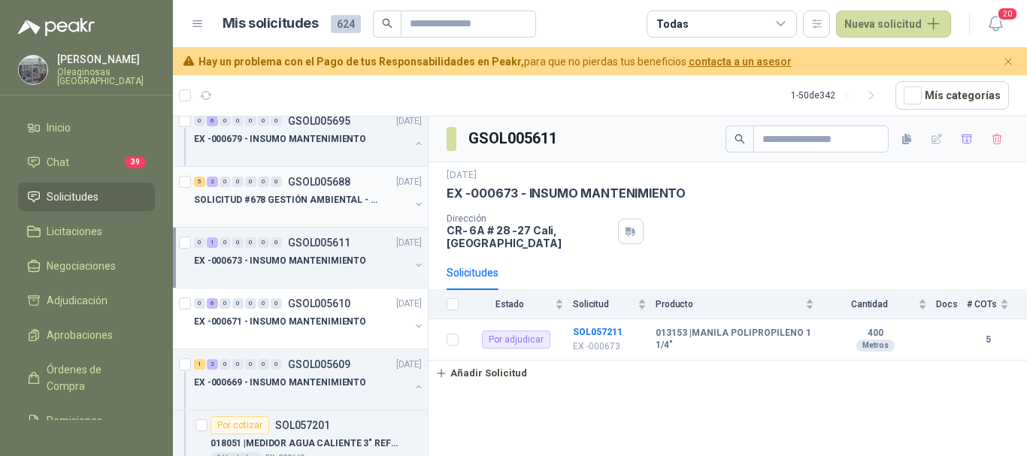
click at [289, 210] on div at bounding box center [302, 215] width 216 height 12
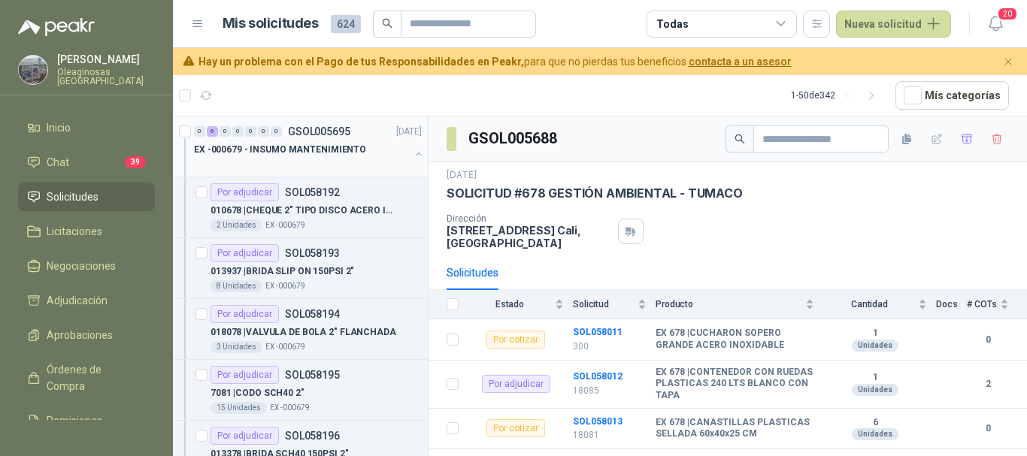
click at [336, 152] on p "EX -000679 - INSUMO MANTENIMIENTO" at bounding box center [280, 150] width 172 height 14
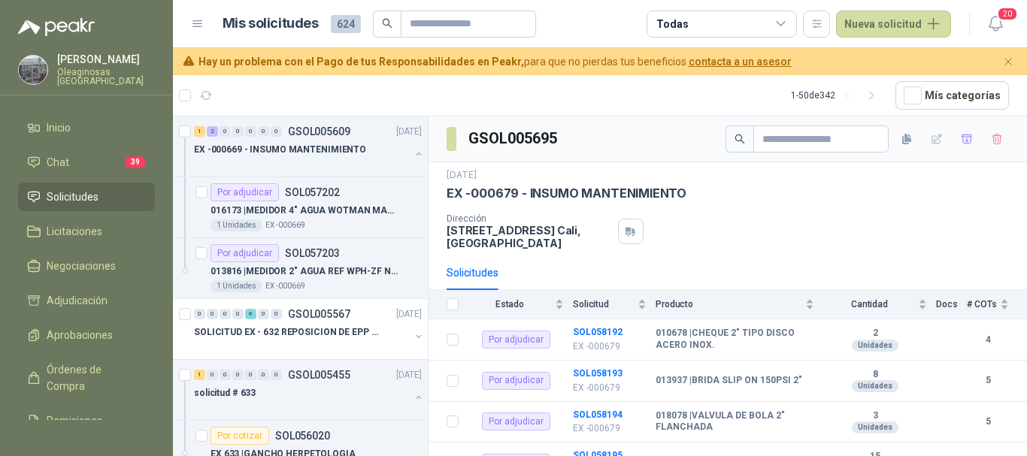
scroll to position [676, 0]
